Goal: Transaction & Acquisition: Purchase product/service

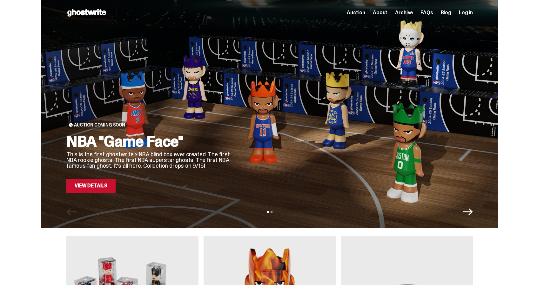
click at [365, 12] on span "Auction" at bounding box center [356, 12] width 18 height 5
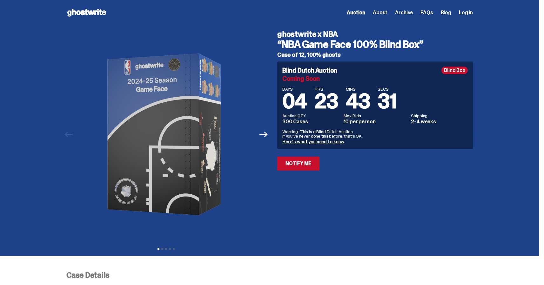
click at [345, 117] on div "Auction QTY 300 Cases Max Bids 10 per person Shipping 2-4 weeks" at bounding box center [374, 119] width 185 height 11
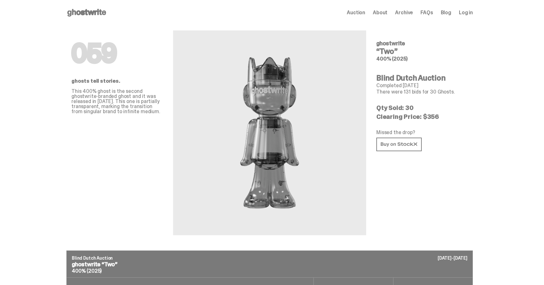
click at [412, 79] on h4 "Blind Dutch Auction" at bounding box center [421, 78] width 91 height 8
click at [449, 114] on p "Clearing Price: $356" at bounding box center [421, 117] width 91 height 6
